Goal: Transaction & Acquisition: Purchase product/service

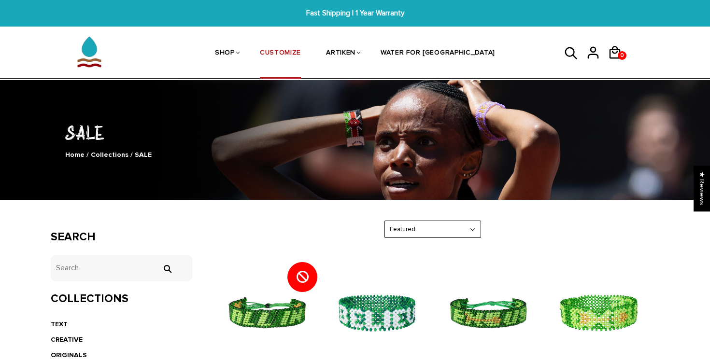
click at [301, 56] on link "CUSTOMIZE" at bounding box center [280, 53] width 41 height 51
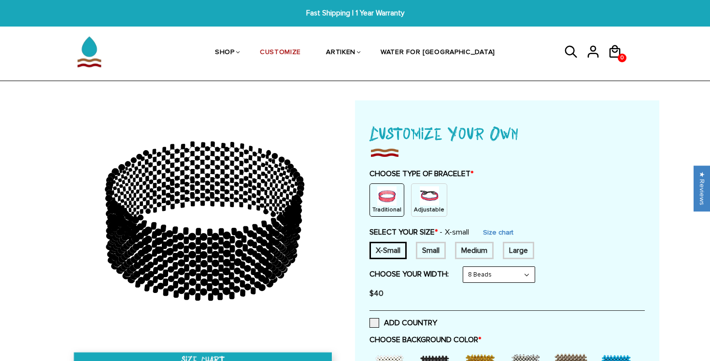
click at [366, 14] on span "Fast Shipping | 1 Year Warranty" at bounding box center [355, 13] width 272 height 11
click at [370, 15] on span "Fast Shipping | 1 Year Warranty" at bounding box center [355, 13] width 272 height 11
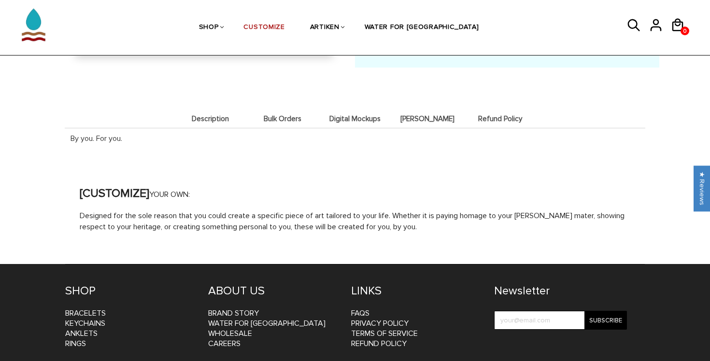
scroll to position [1050, 0]
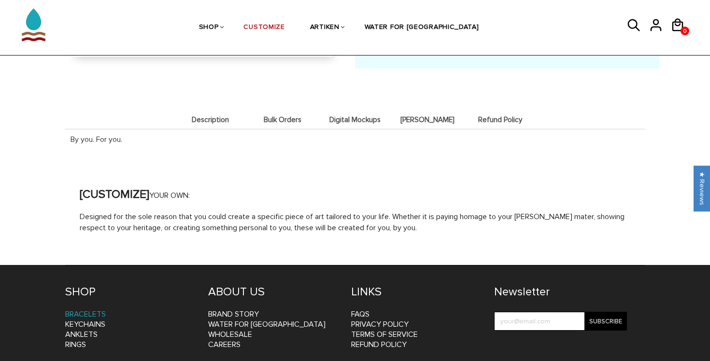
click at [102, 309] on link "Bracelets" at bounding box center [85, 314] width 41 height 10
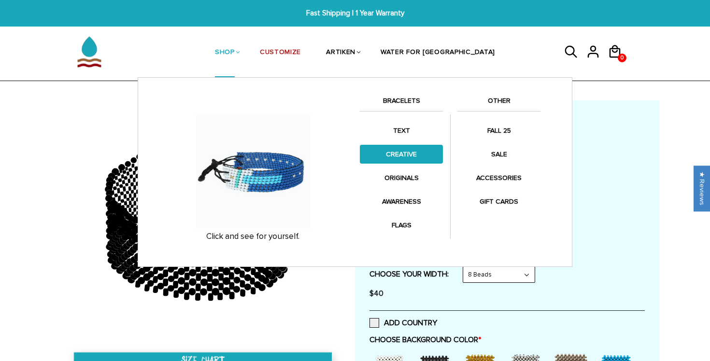
click at [399, 151] on link "CREATIVE" at bounding box center [401, 154] width 83 height 19
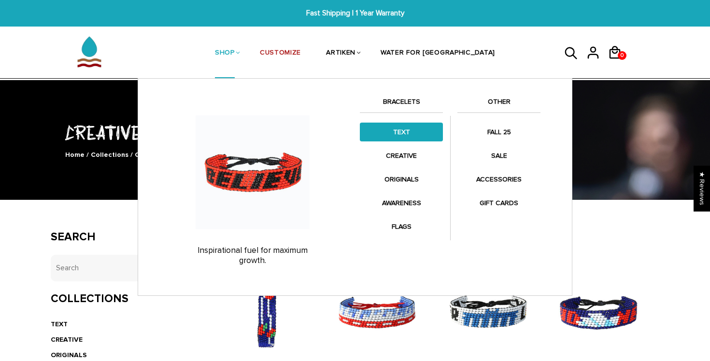
click at [406, 128] on link "TEXT" at bounding box center [401, 132] width 83 height 19
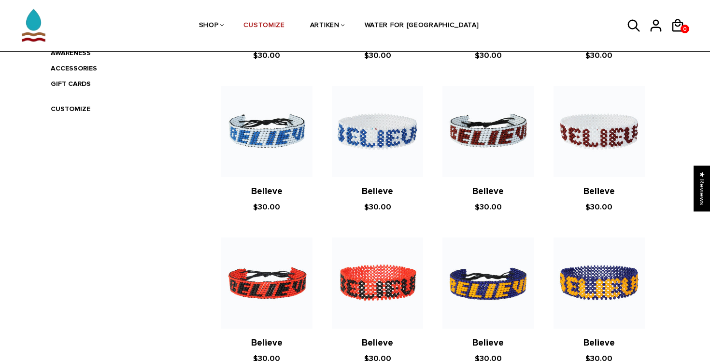
scroll to position [318, 0]
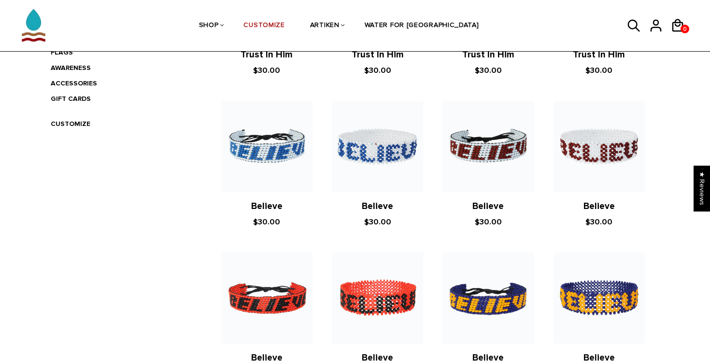
click at [488, 205] on link "Believe" at bounding box center [487, 206] width 31 height 11
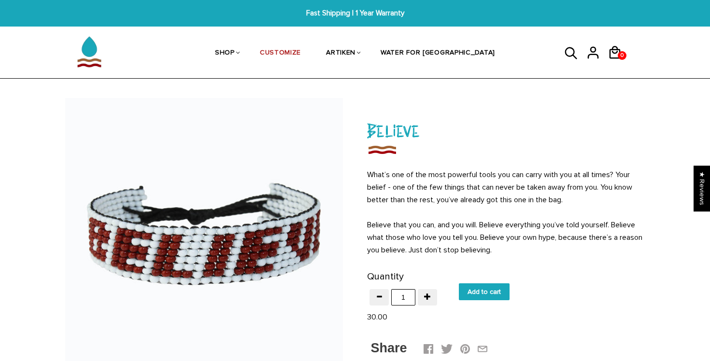
click at [498, 291] on input "Add to cart" at bounding box center [484, 291] width 51 height 17
type input "Add to cart"
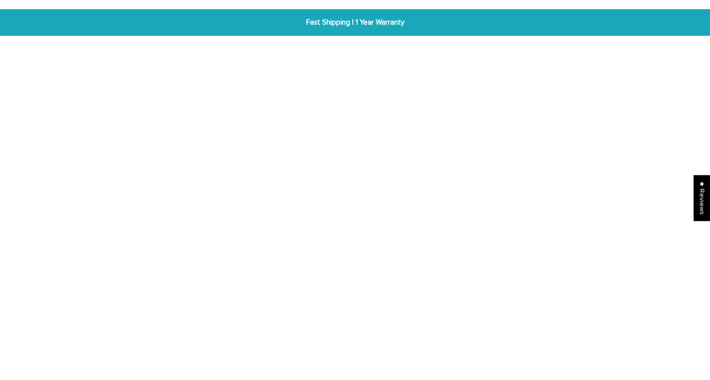
scroll to position [4, 0]
